Goal: Navigation & Orientation: Find specific page/section

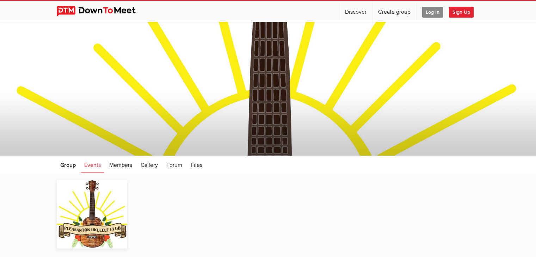
scroll to position [71, 0]
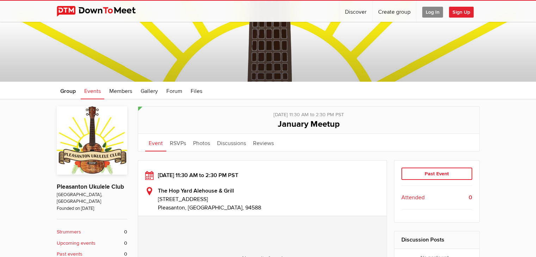
scroll to position [106, 0]
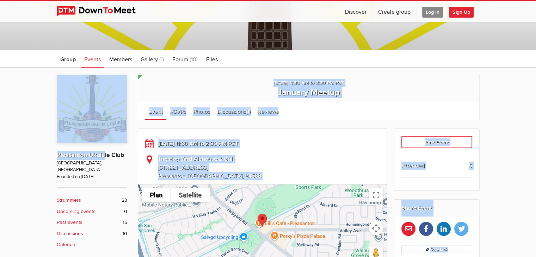
drag, startPoint x: 62, startPoint y: 157, endPoint x: 104, endPoint y: 149, distance: 42.6
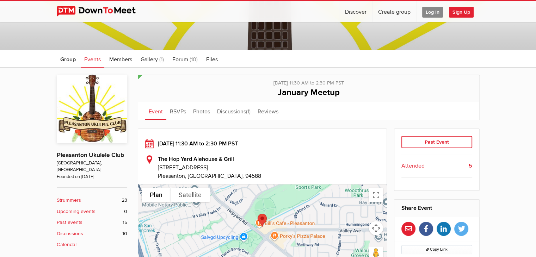
drag, startPoint x: 23, startPoint y: 140, endPoint x: 31, endPoint y: 140, distance: 8.5
click at [101, 155] on link "Pleasanton Ukulele Club" at bounding box center [90, 155] width 67 height 7
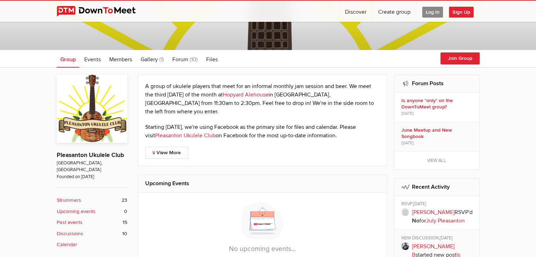
click at [163, 87] on p "A group of ukulele players that meet for an informal monthly jam session and be…" at bounding box center [262, 99] width 235 height 34
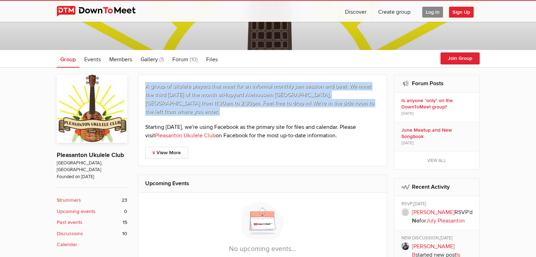
click at [163, 87] on p "A group of ukulele players that meet for an informal monthly jam session and be…" at bounding box center [262, 99] width 235 height 34
click at [148, 84] on p "A group of ukulele players that meet for an informal monthly jam session and be…" at bounding box center [262, 99] width 235 height 34
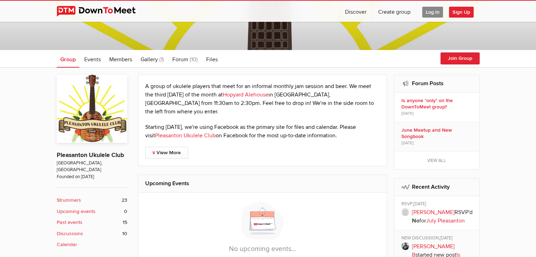
drag, startPoint x: 141, startPoint y: 82, endPoint x: 349, endPoint y: 136, distance: 214.9
click at [349, 136] on div "A group of ukulele players that meet for an informal monthly jam session and be…" at bounding box center [263, 121] width 250 height 92
copy div "A group of ukulele players that meet for an informal monthly jam session and be…"
click at [237, 83] on p "A group of ukulele players that meet for an informal monthly jam session and be…" at bounding box center [262, 99] width 235 height 34
drag, startPoint x: 124, startPoint y: 155, endPoint x: 58, endPoint y: 154, distance: 65.9
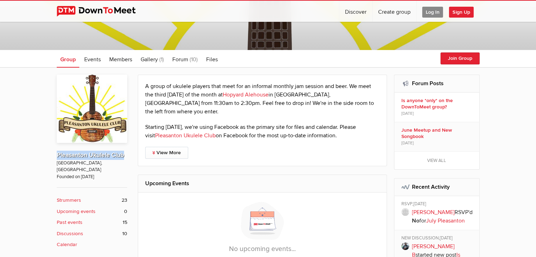
click at [58, 154] on p "Pleasanton Ukulele Club" at bounding box center [92, 152] width 71 height 16
copy link "Pleasanton Ukulele Club"
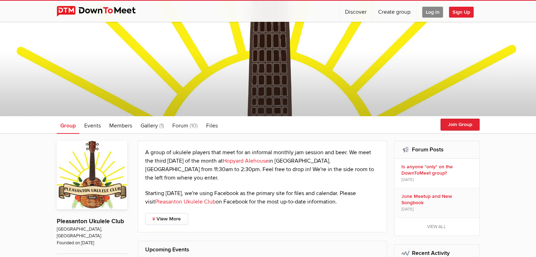
scroll to position [106, 0]
